Goal: Task Accomplishment & Management: Use online tool/utility

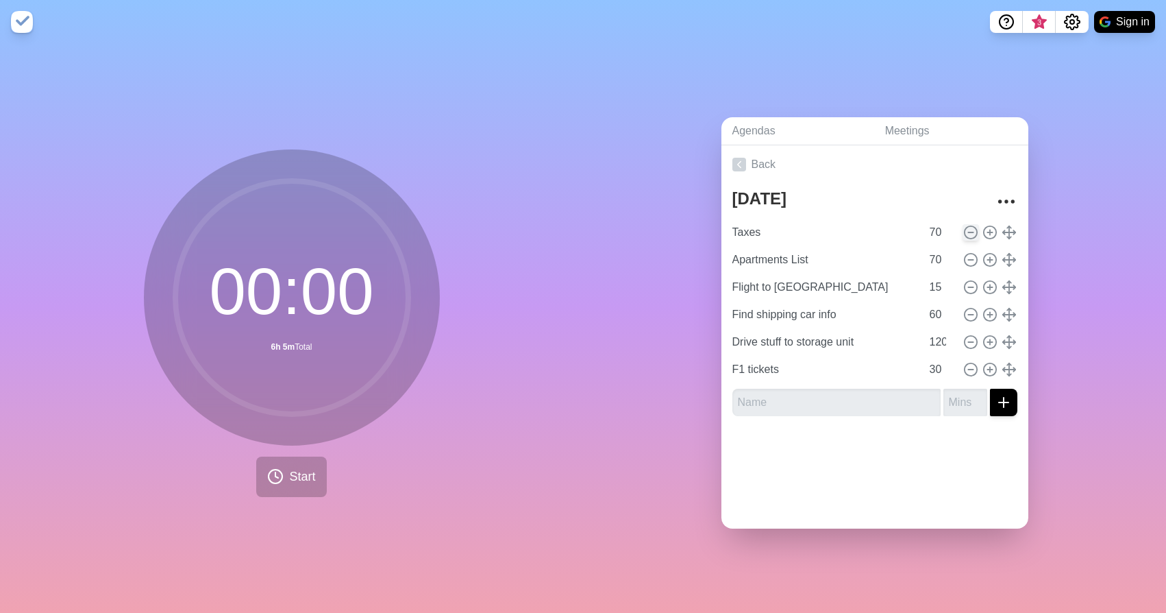
click at [973, 232] on line at bounding box center [970, 232] width 5 height 0
type input "Apartments List"
type input "Flight to [GEOGRAPHIC_DATA]"
type input "15"
type input "Find shipping car info"
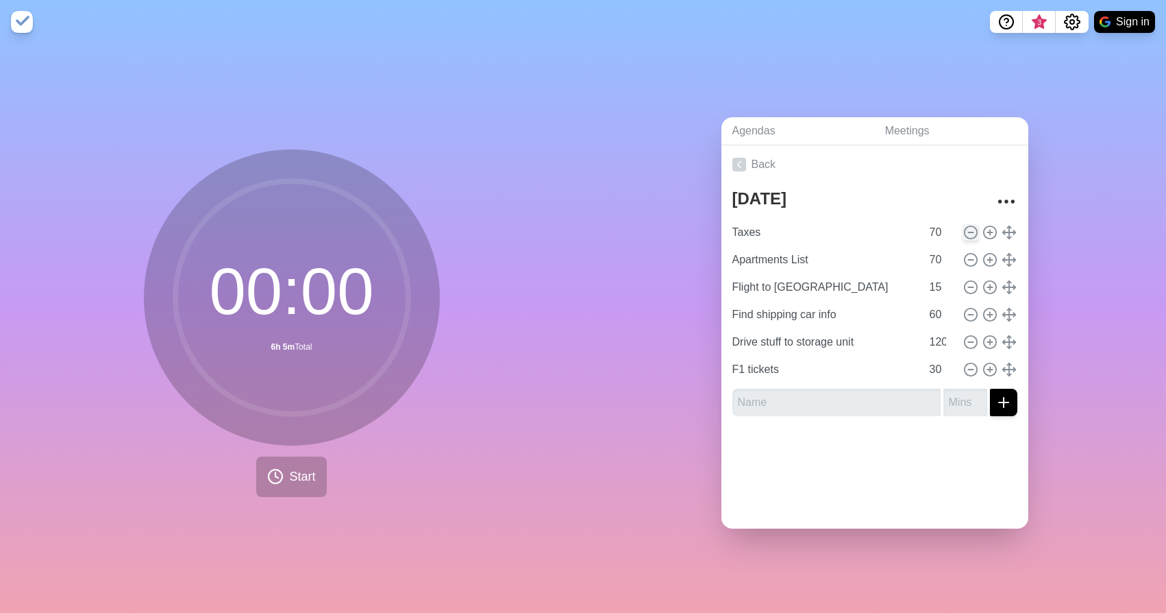
type input "60"
type input "Drive stuff to storage unit"
type input "120"
type input "F1 tickets"
type input "30"
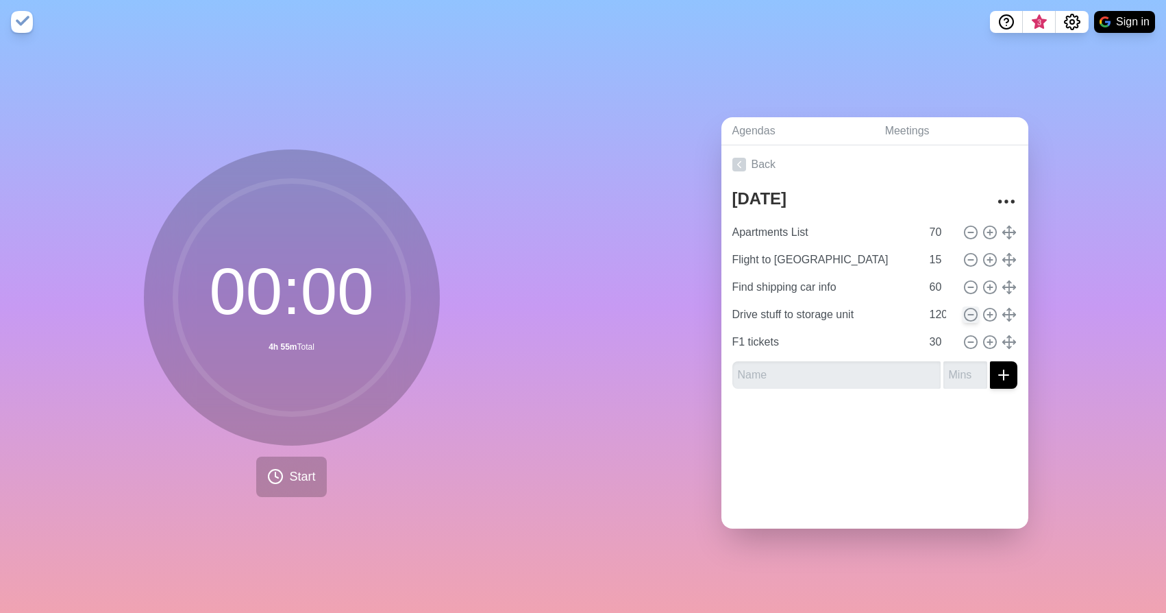
click at [978, 312] on icon at bounding box center [971, 314] width 15 height 15
type input "F1 tickets"
type input "30"
